Goal: Find specific page/section: Find specific page/section

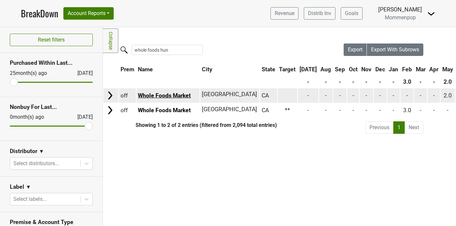
click at [178, 96] on link "Whole Foods Market" at bounding box center [164, 95] width 53 height 7
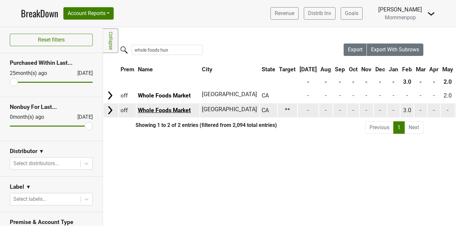
click at [179, 110] on link "Whole Foods Market" at bounding box center [164, 110] width 53 height 7
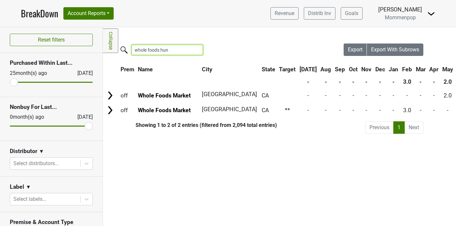
click at [172, 49] on input "whole foods hun" at bounding box center [167, 50] width 71 height 10
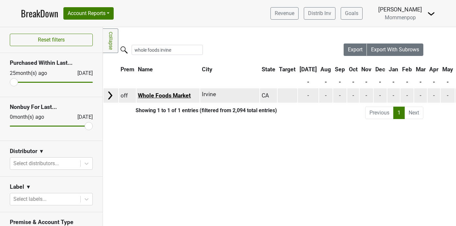
click at [153, 93] on link "Whole Foods Market" at bounding box center [164, 95] width 53 height 7
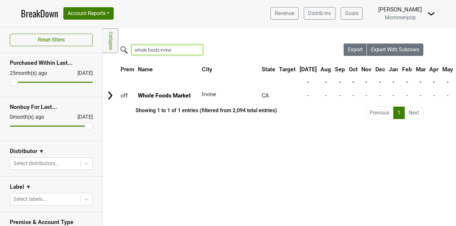
drag, startPoint x: 173, startPoint y: 50, endPoint x: 160, endPoint y: 50, distance: 13.4
click at [160, 50] on input "whole foods irvine" at bounding box center [167, 50] width 71 height 10
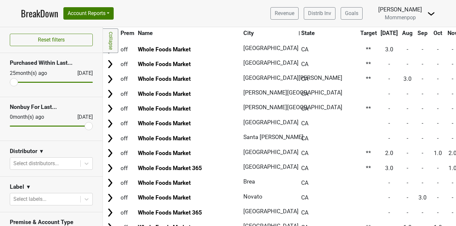
scroll to position [551, 0]
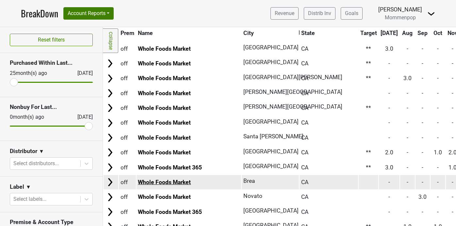
type input "whole foods brea"
click at [166, 180] on link "Whole Foods Market" at bounding box center [164, 182] width 53 height 7
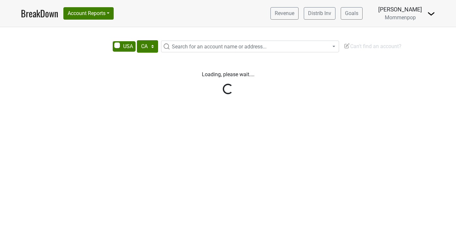
select select "CA"
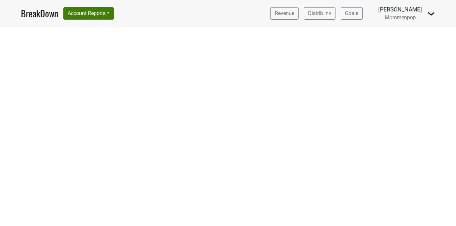
select select "CA"
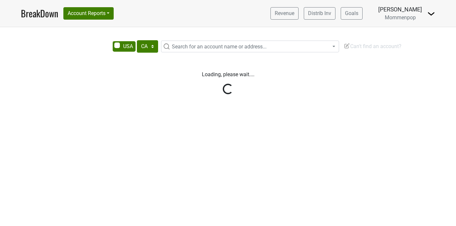
select select "CA"
